Goal: Find specific page/section: Find specific page/section

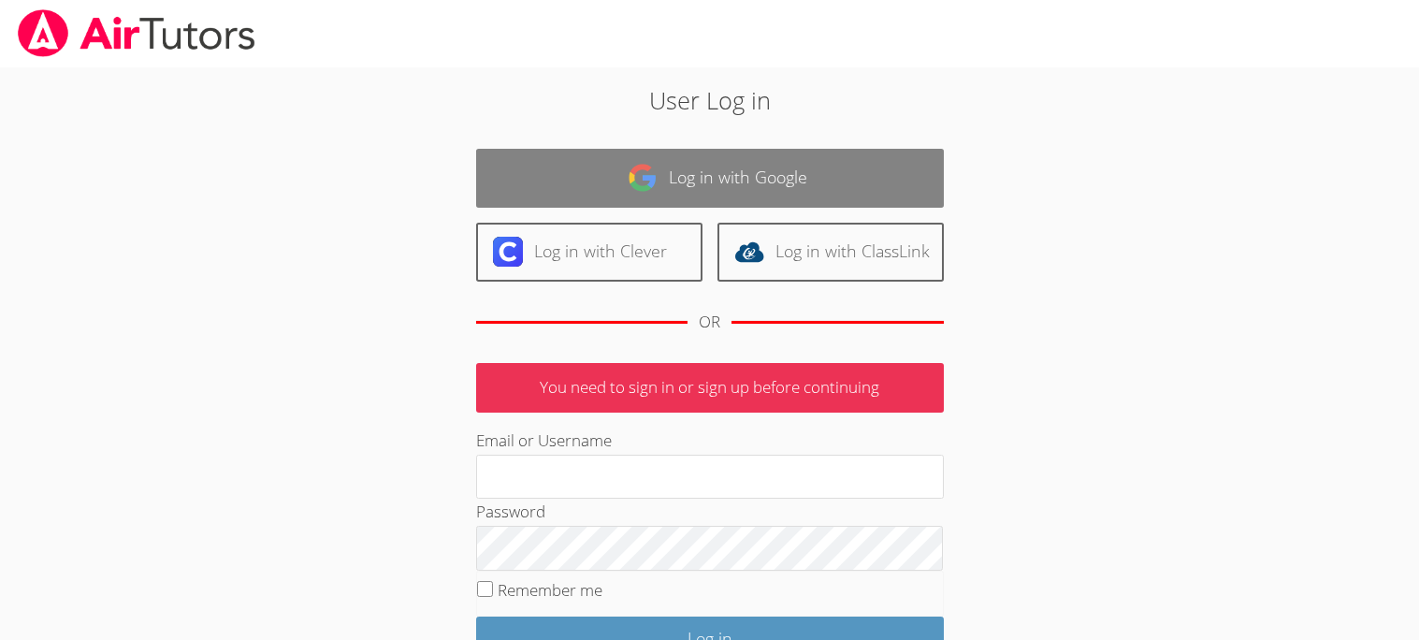
click at [679, 189] on link "Log in with Google" at bounding box center [710, 178] width 468 height 59
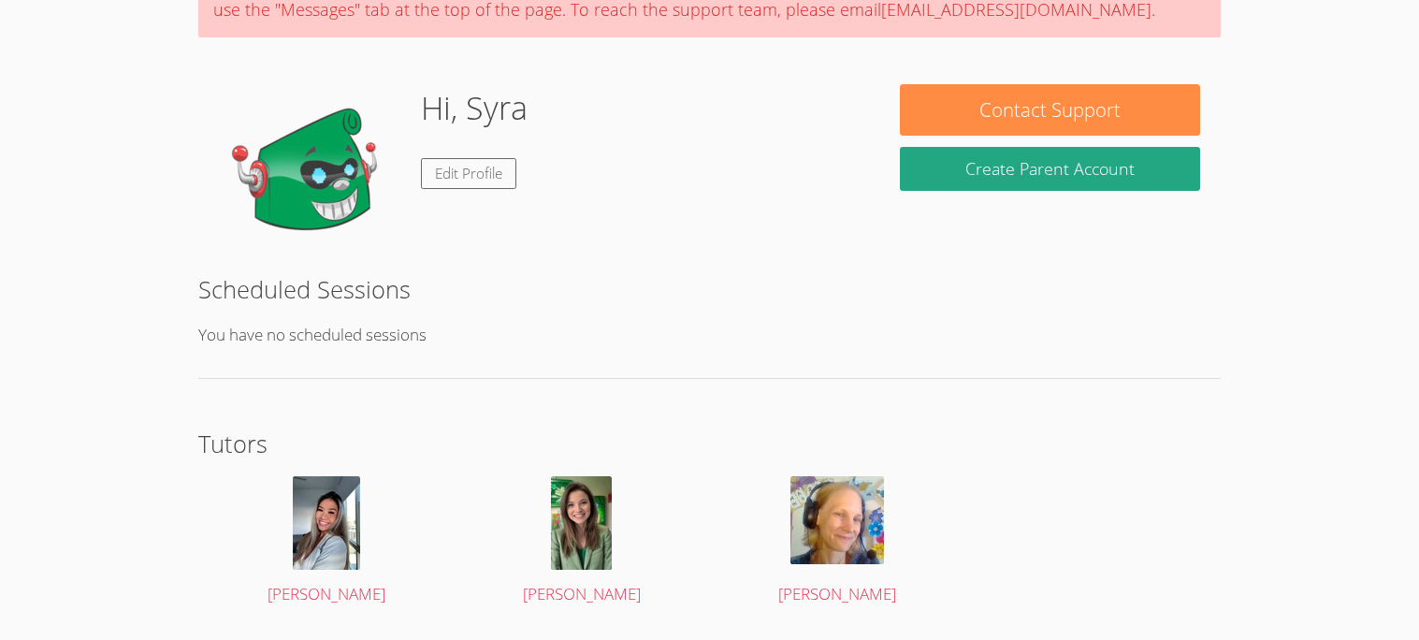
scroll to position [247, 0]
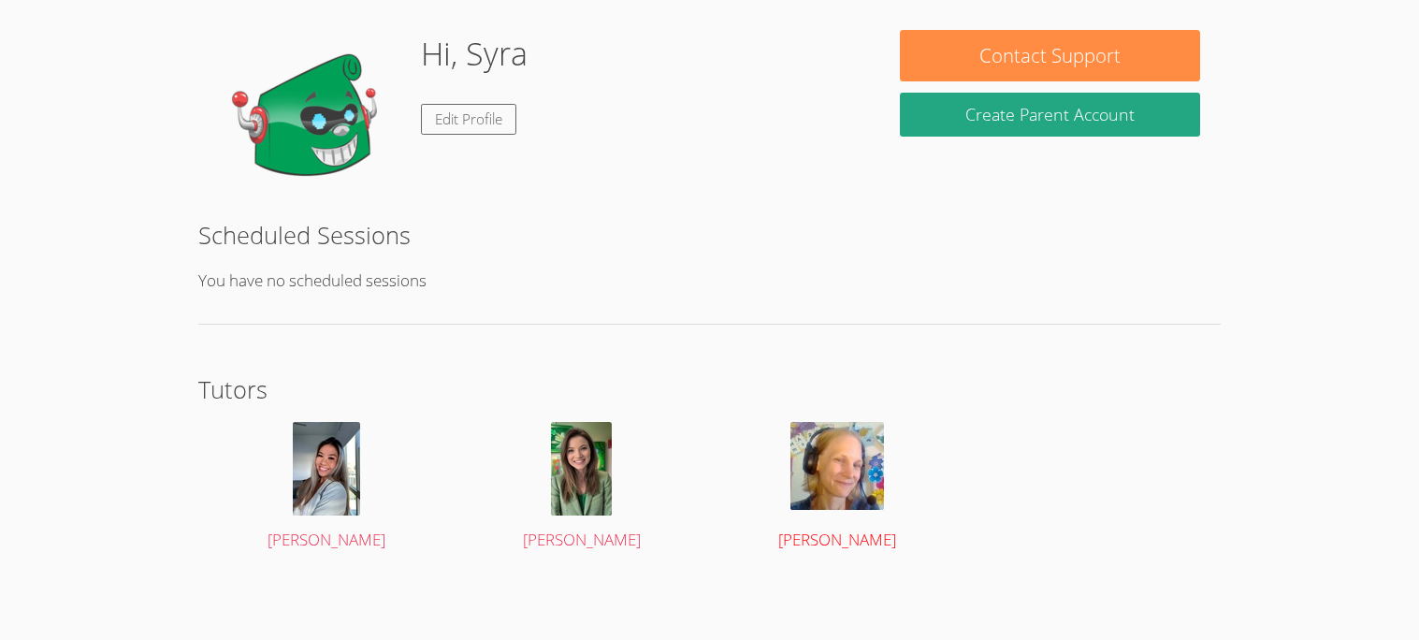
click at [846, 500] on img at bounding box center [837, 466] width 94 height 88
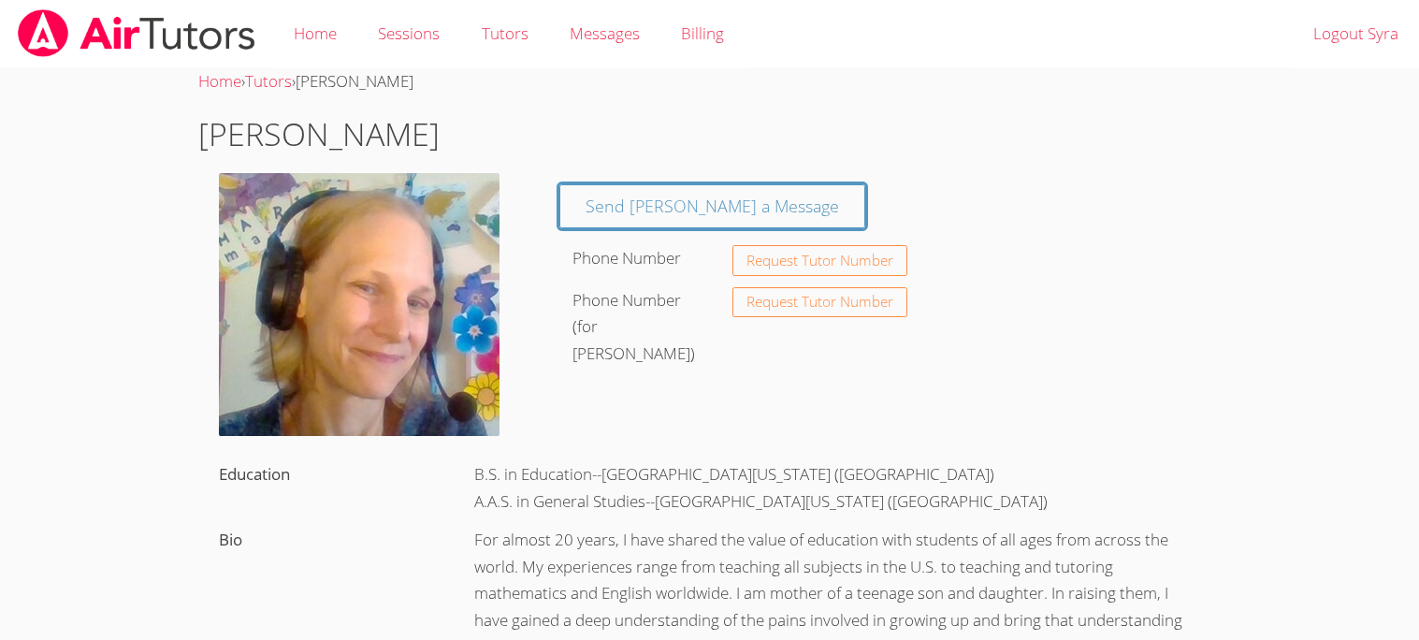
click at [470, 371] on img at bounding box center [359, 304] width 281 height 263
